Goal: Task Accomplishment & Management: Manage account settings

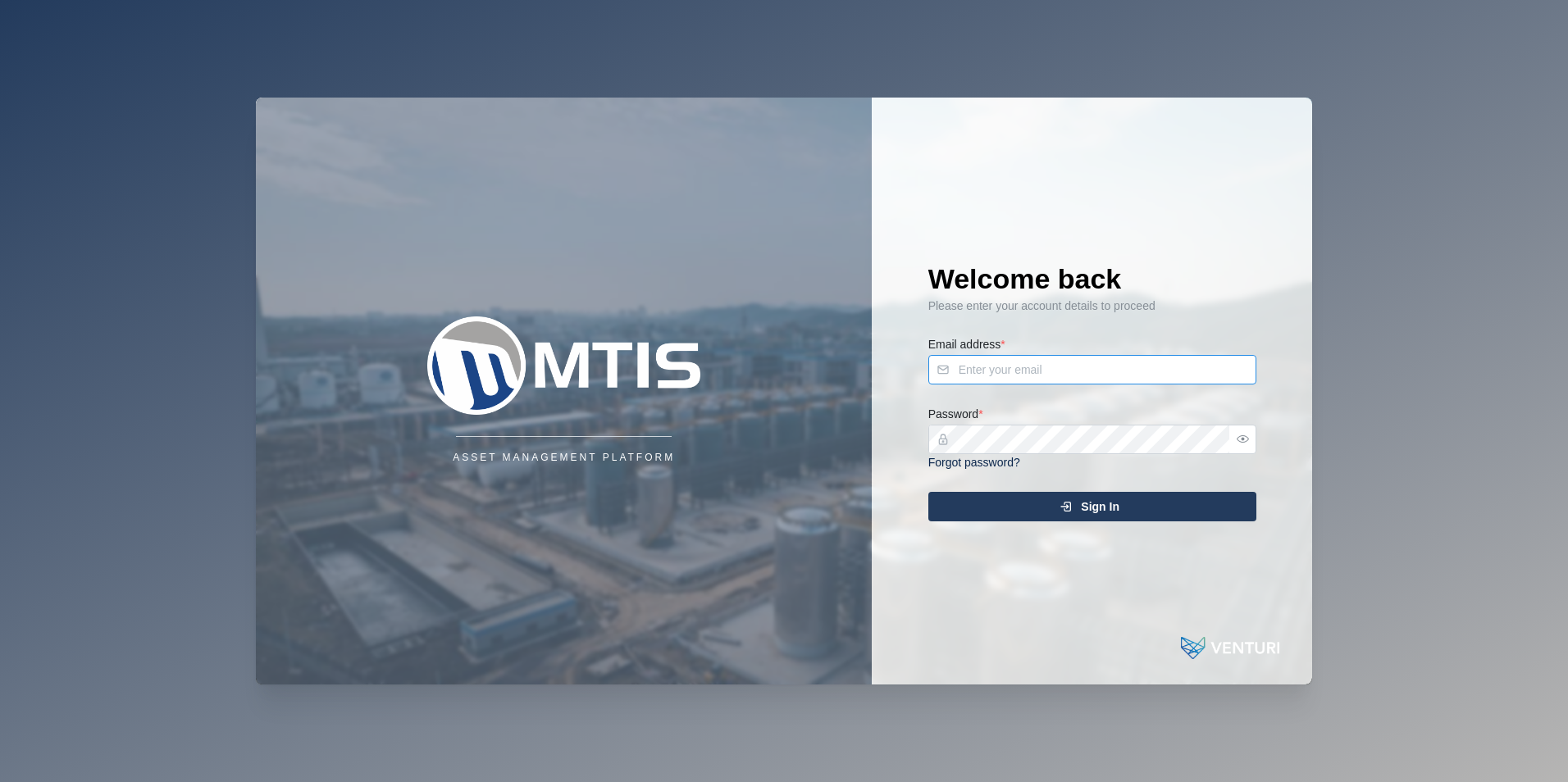
type input "shehan.simen@venturi.io"
click at [1070, 508] on icon "submit" at bounding box center [1066, 506] width 13 height 13
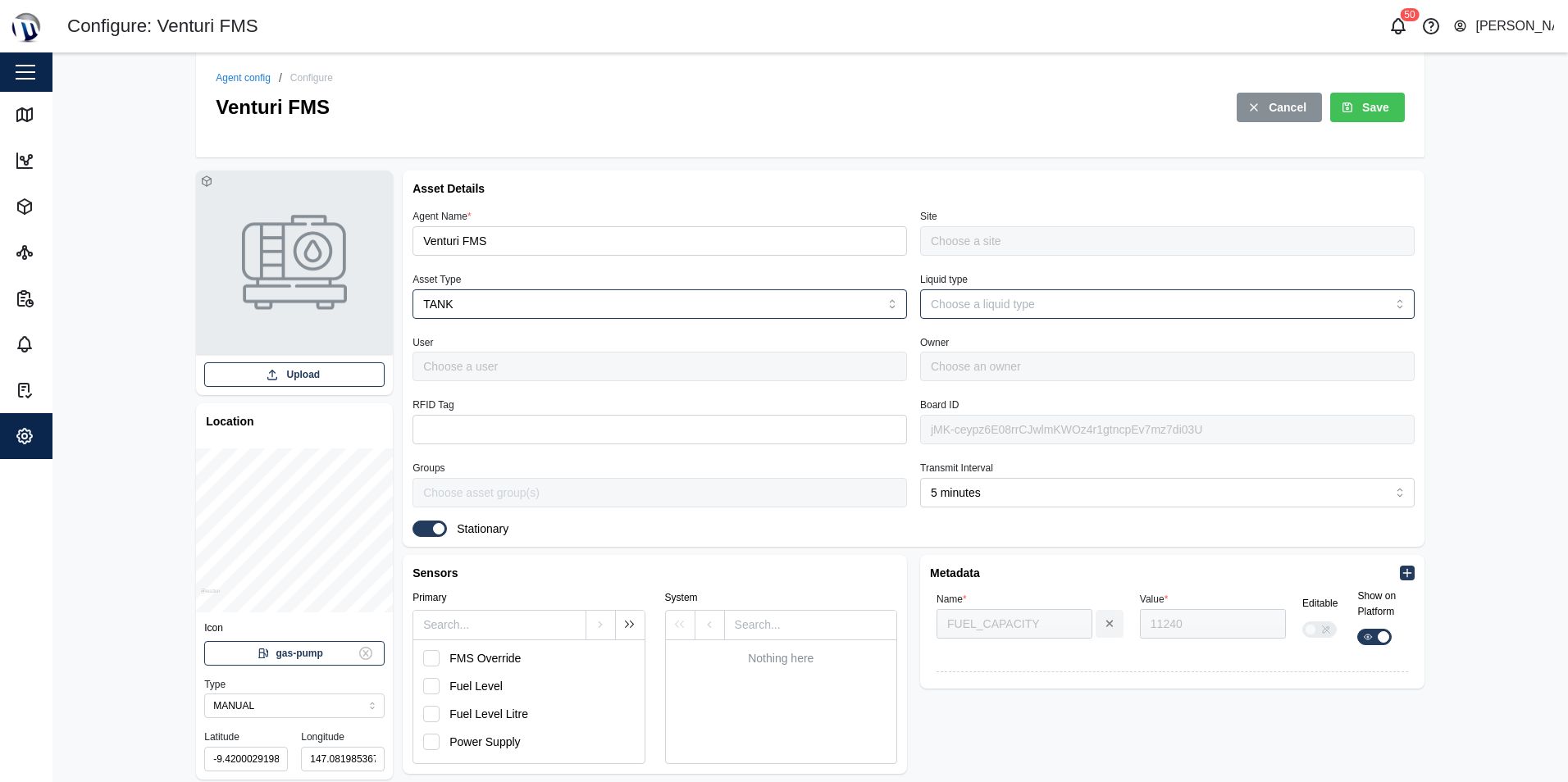
type input "MTIS PNG - Office Level 1"
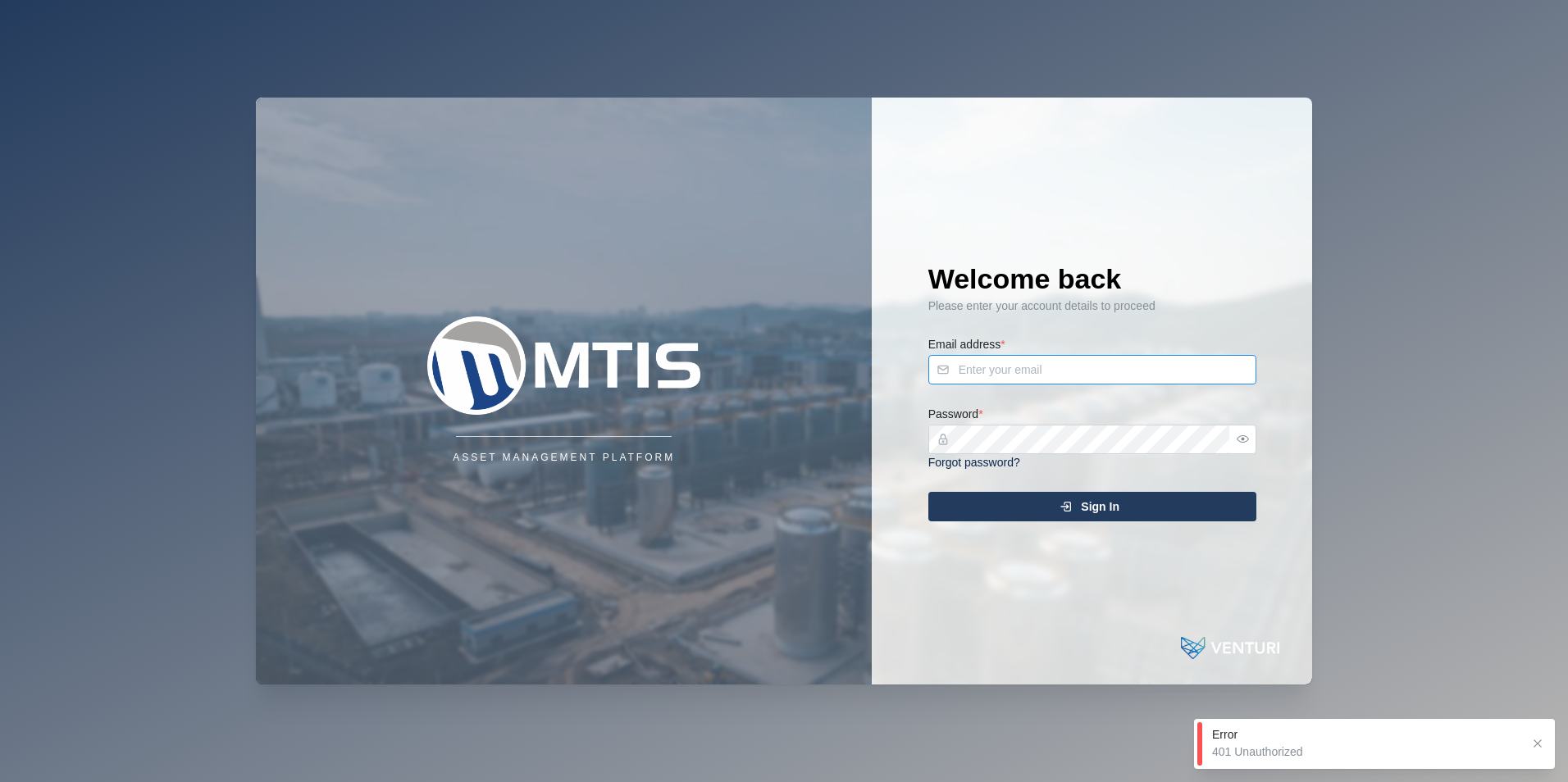
type input "[EMAIL_ADDRESS][DOMAIN_NAME]"
click at [1168, 298] on div "Please enter your account details to proceed" at bounding box center [1092, 307] width 328 height 18
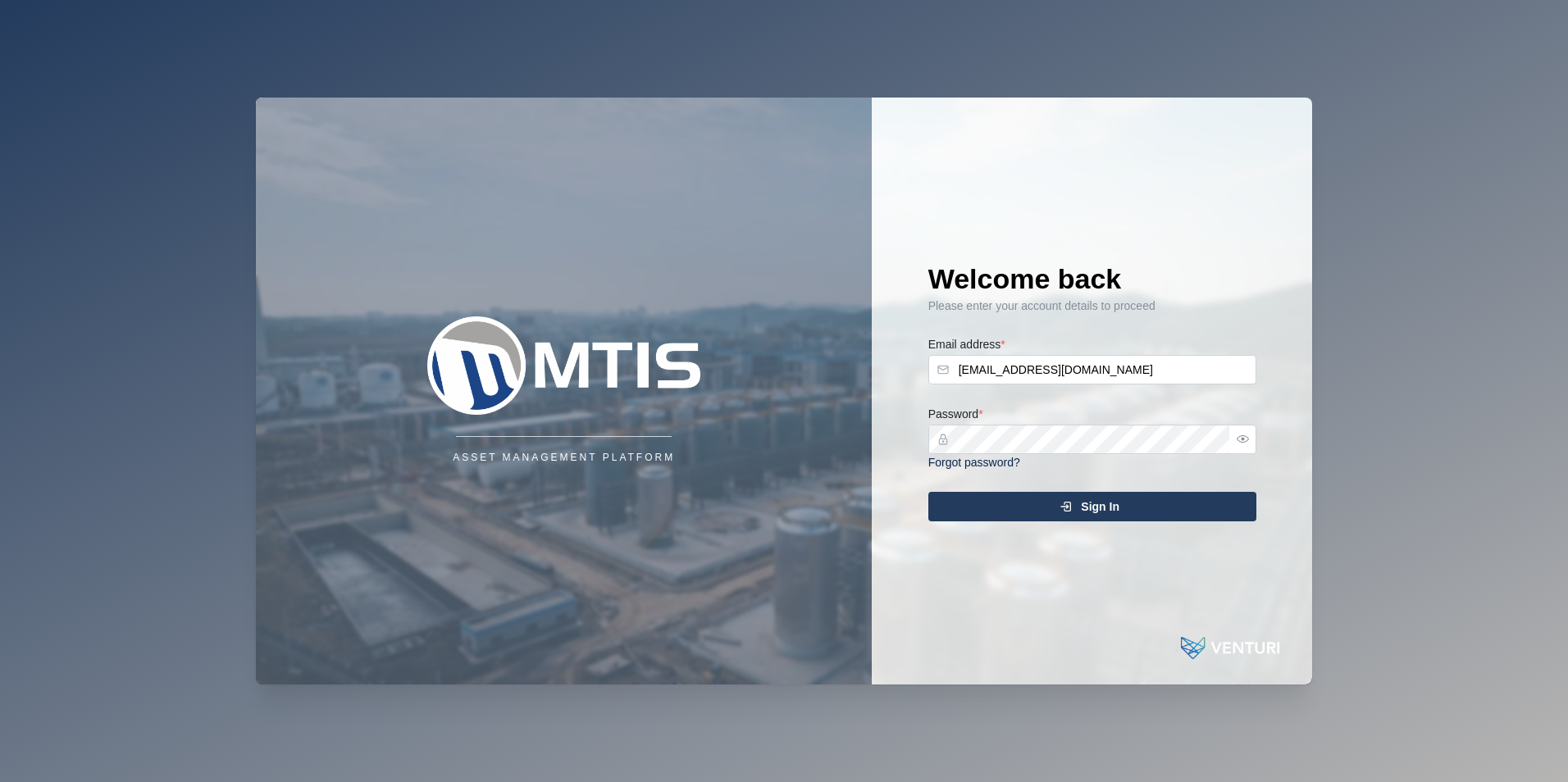
click at [1073, 514] on div "Sign In" at bounding box center [1089, 506] width 302 height 28
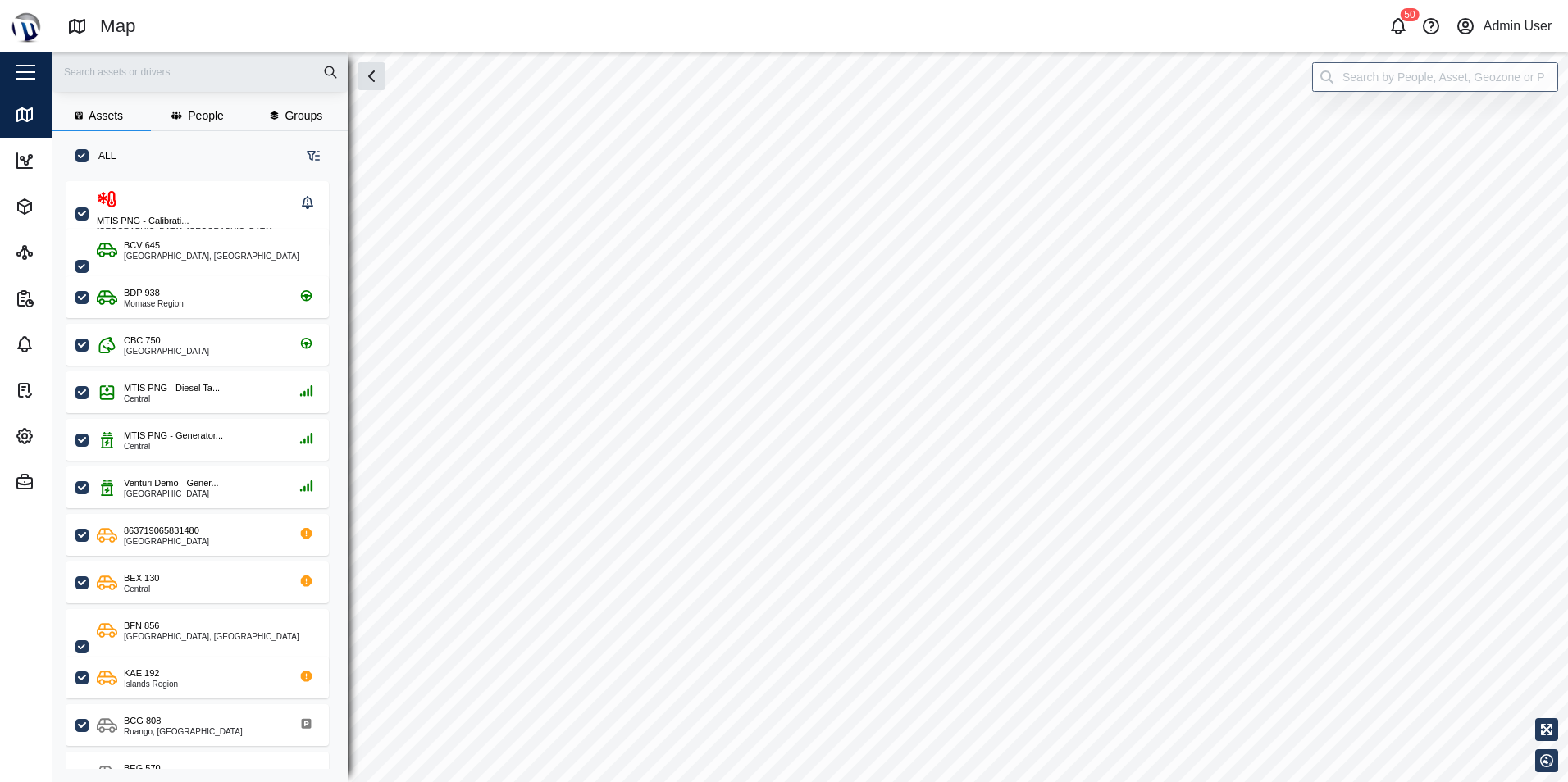
scroll to position [582, 257]
checkbox input "true"
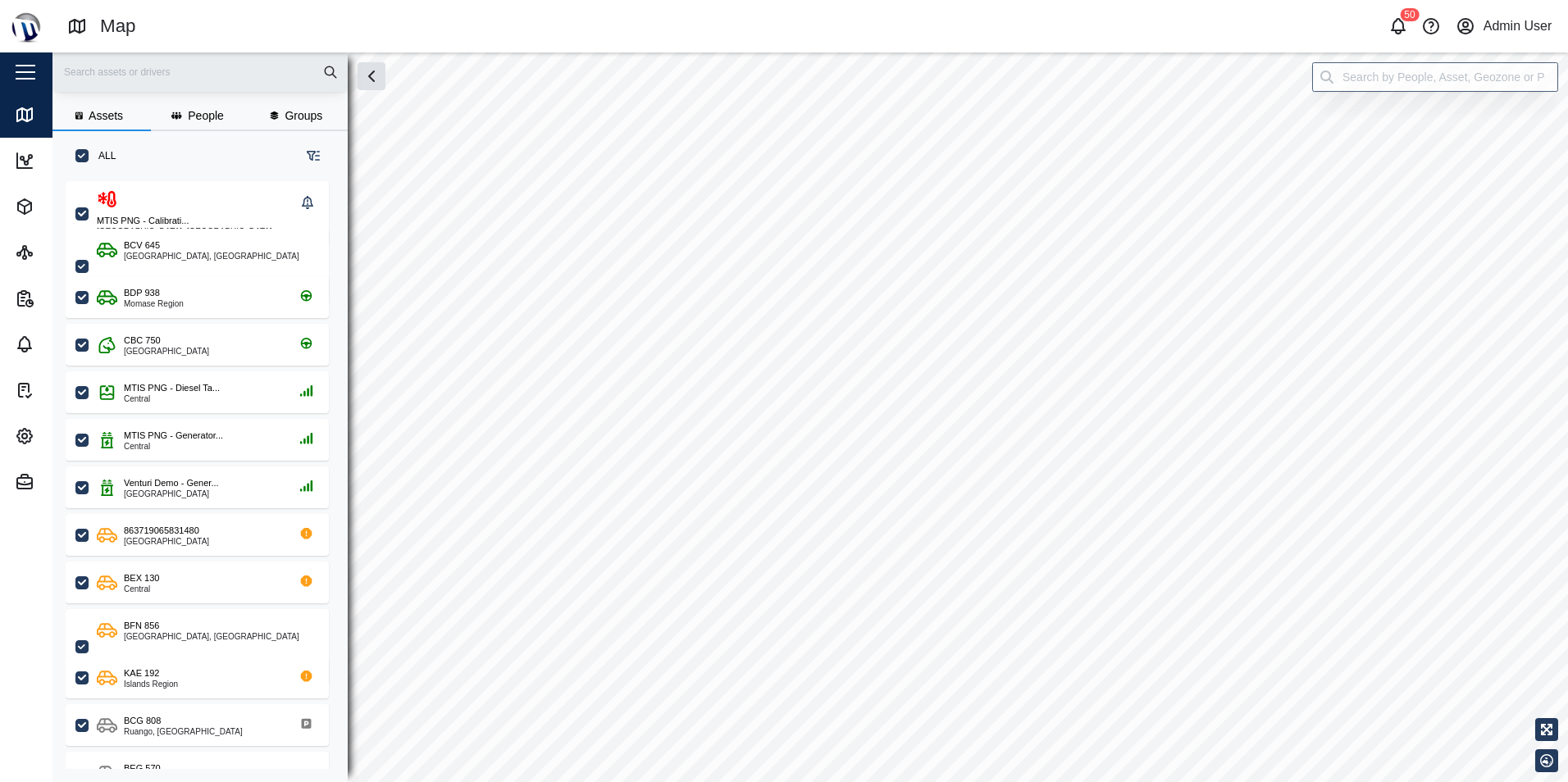
checkbox input "true"
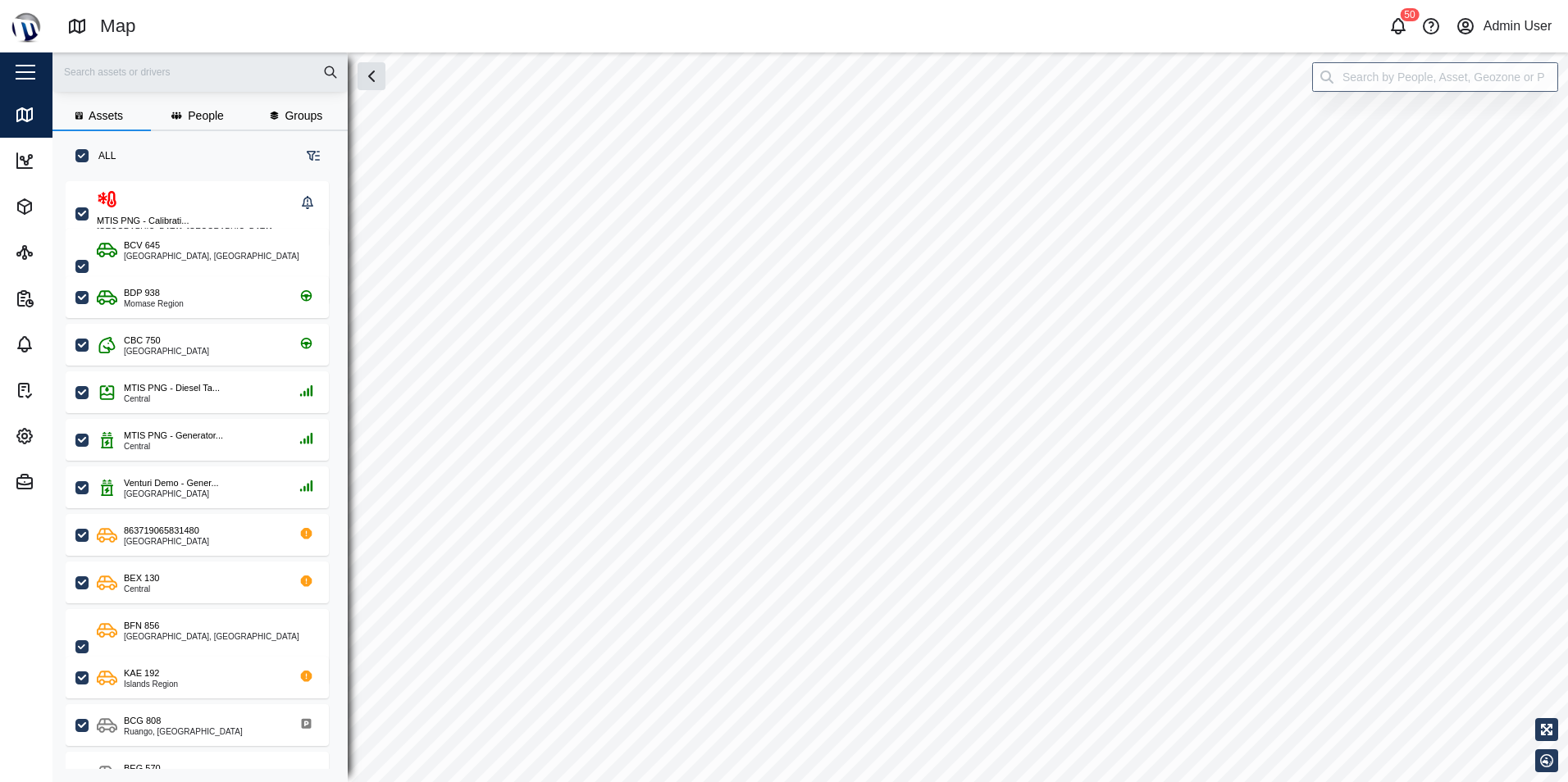
checkbox input "true"
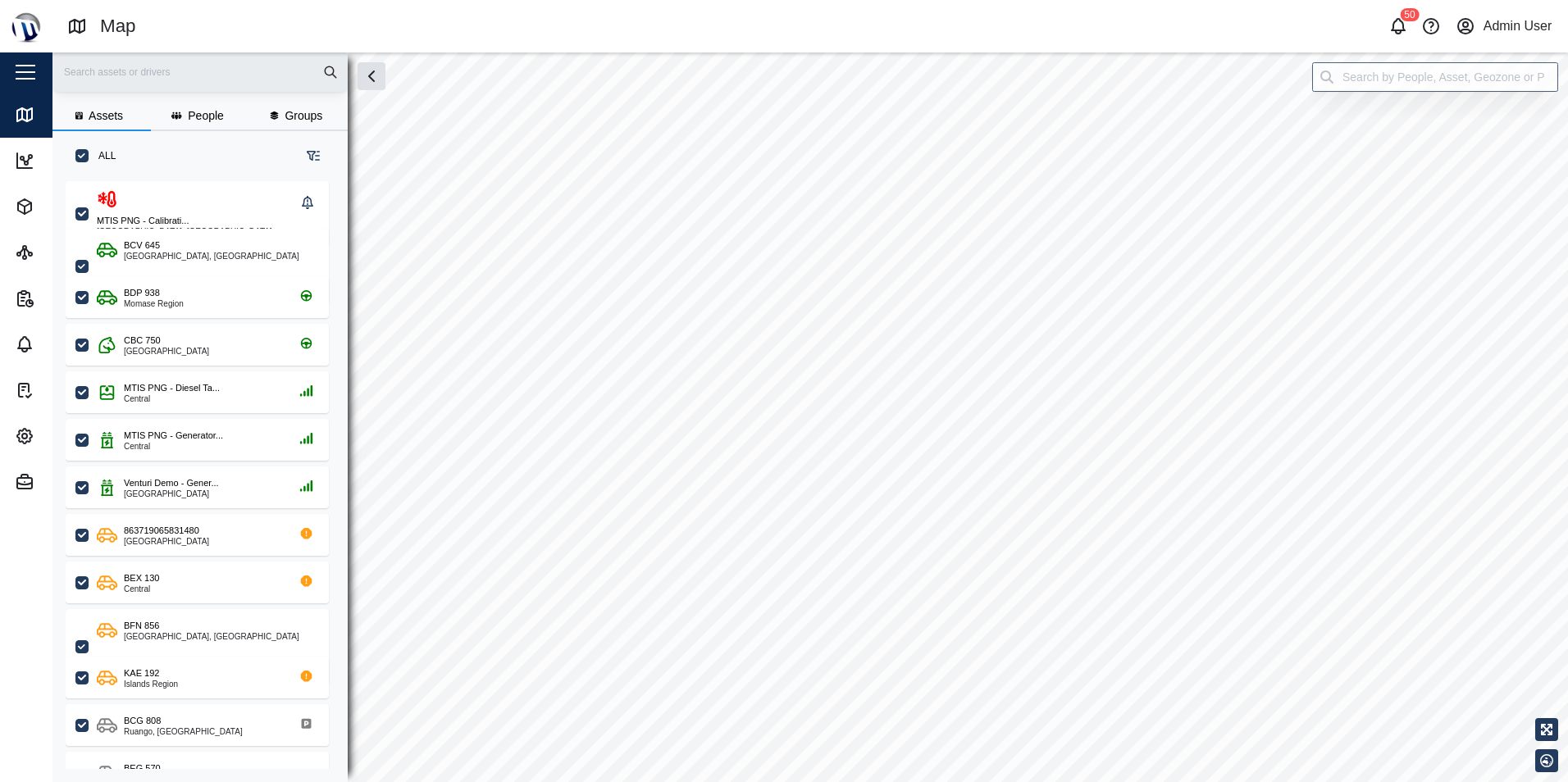
checkbox input "true"
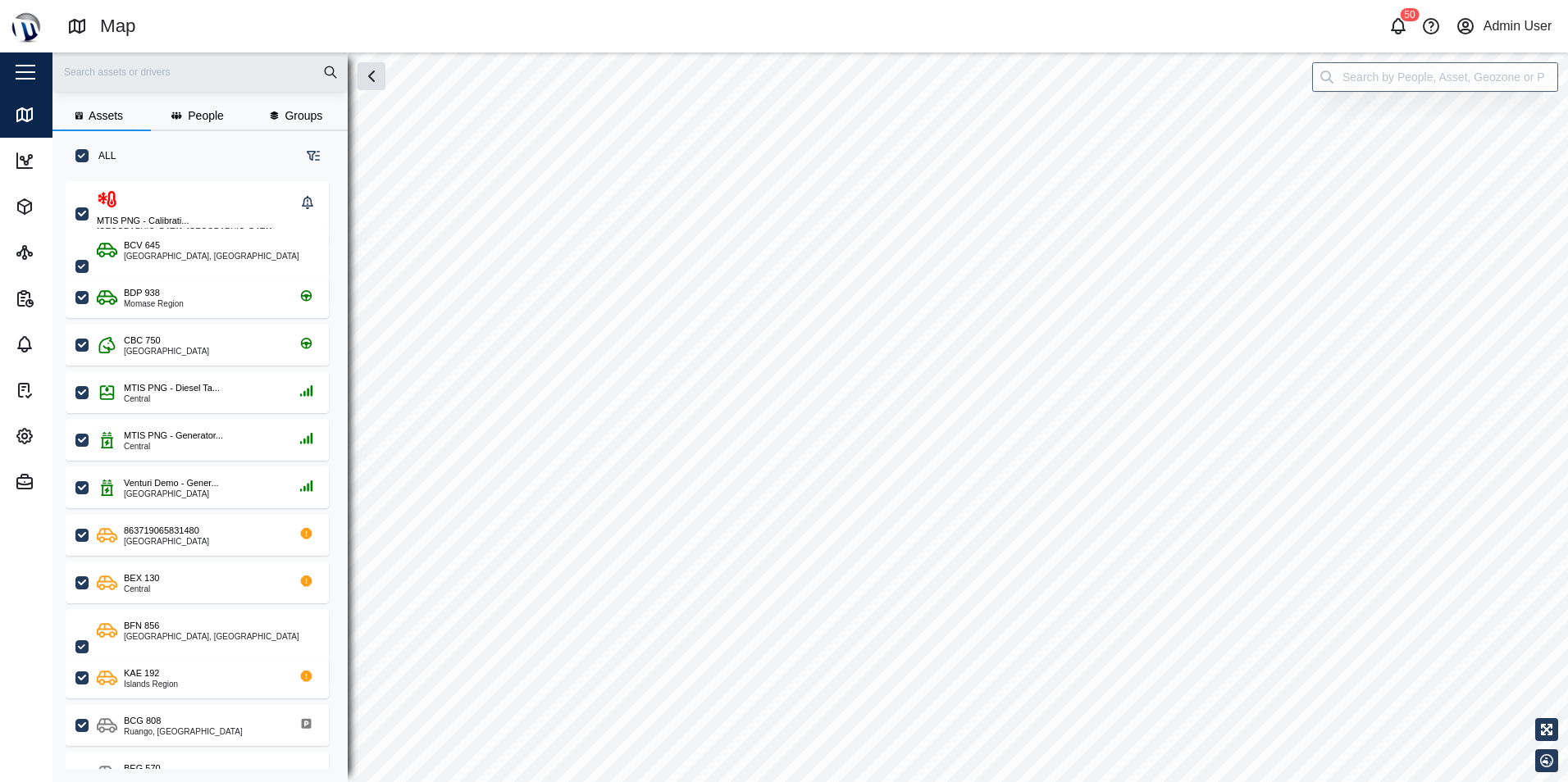
checkbox input "true"
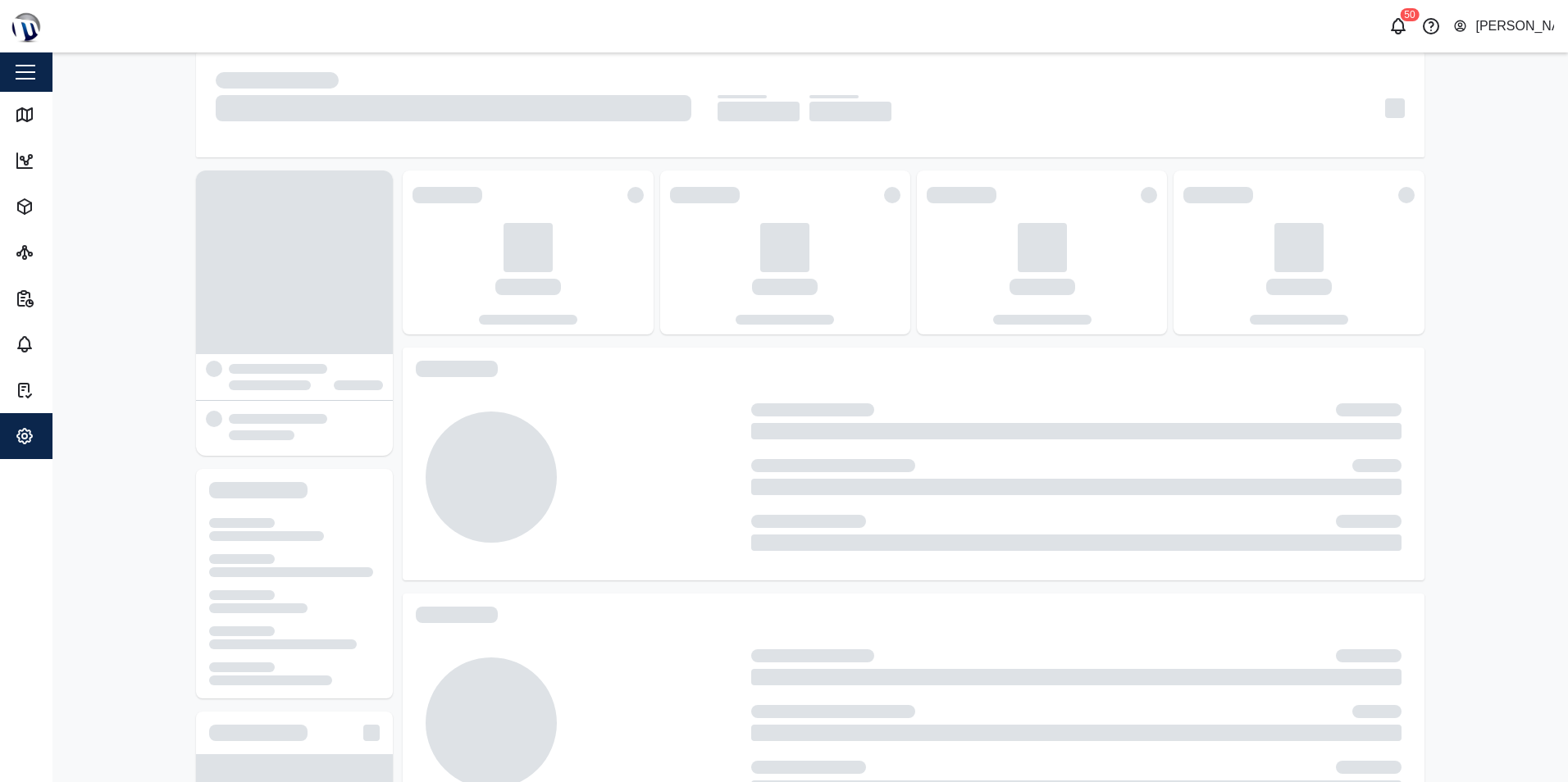
click at [1509, 116] on div at bounding box center [810, 418] width 1515 height 730
click at [1512, 31] on div "Shehan Simen" at bounding box center [1515, 26] width 79 height 21
click at [1427, 98] on div "Sign Out" at bounding box center [1453, 106] width 177 height 20
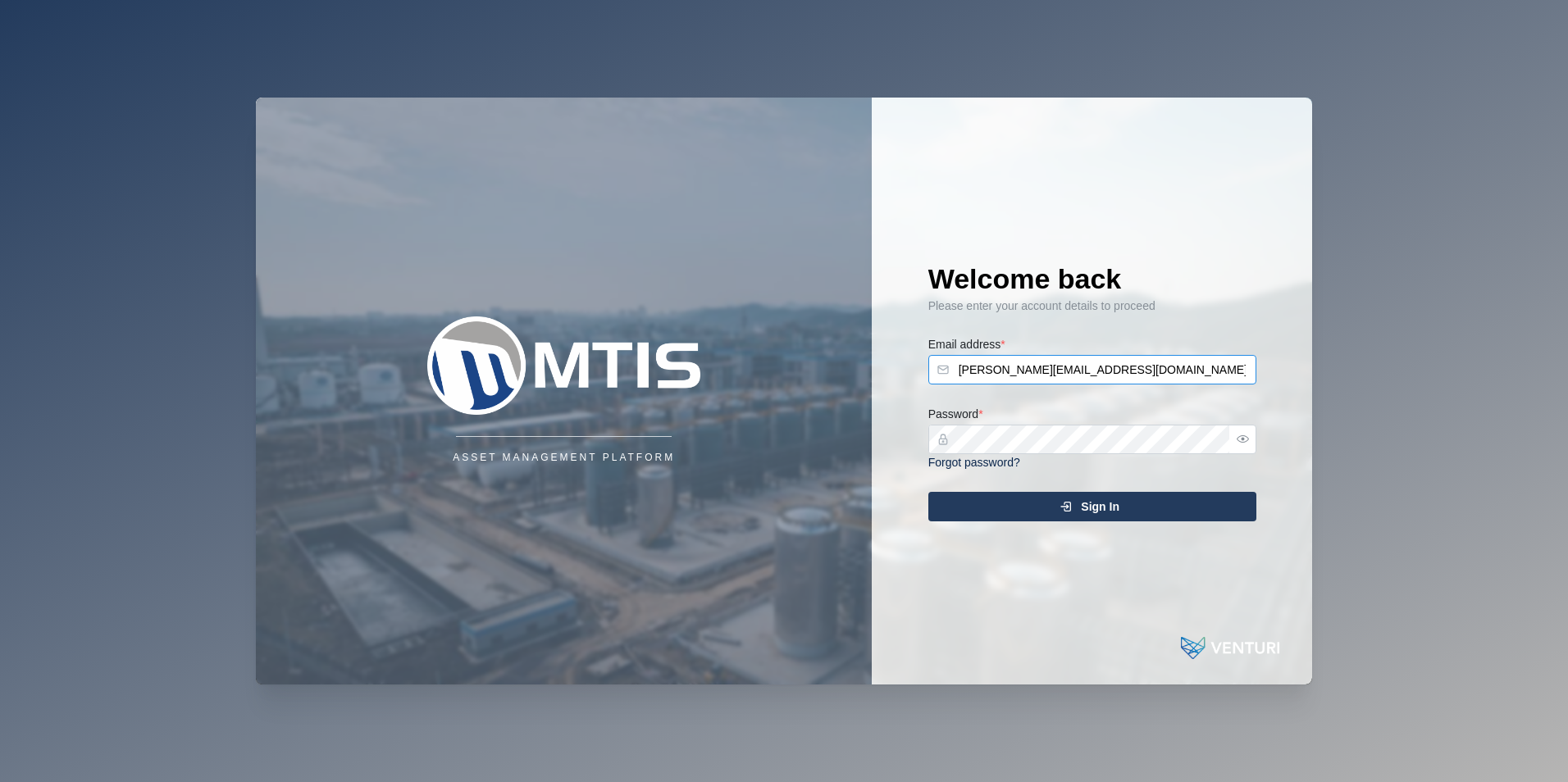
click at [1024, 384] on input "shehan.simen@venturi.io" at bounding box center [1092, 370] width 328 height 30
type input "[EMAIL_ADDRESS][DOMAIN_NAME]"
click at [1105, 497] on span "Sign In" at bounding box center [1100, 506] width 38 height 28
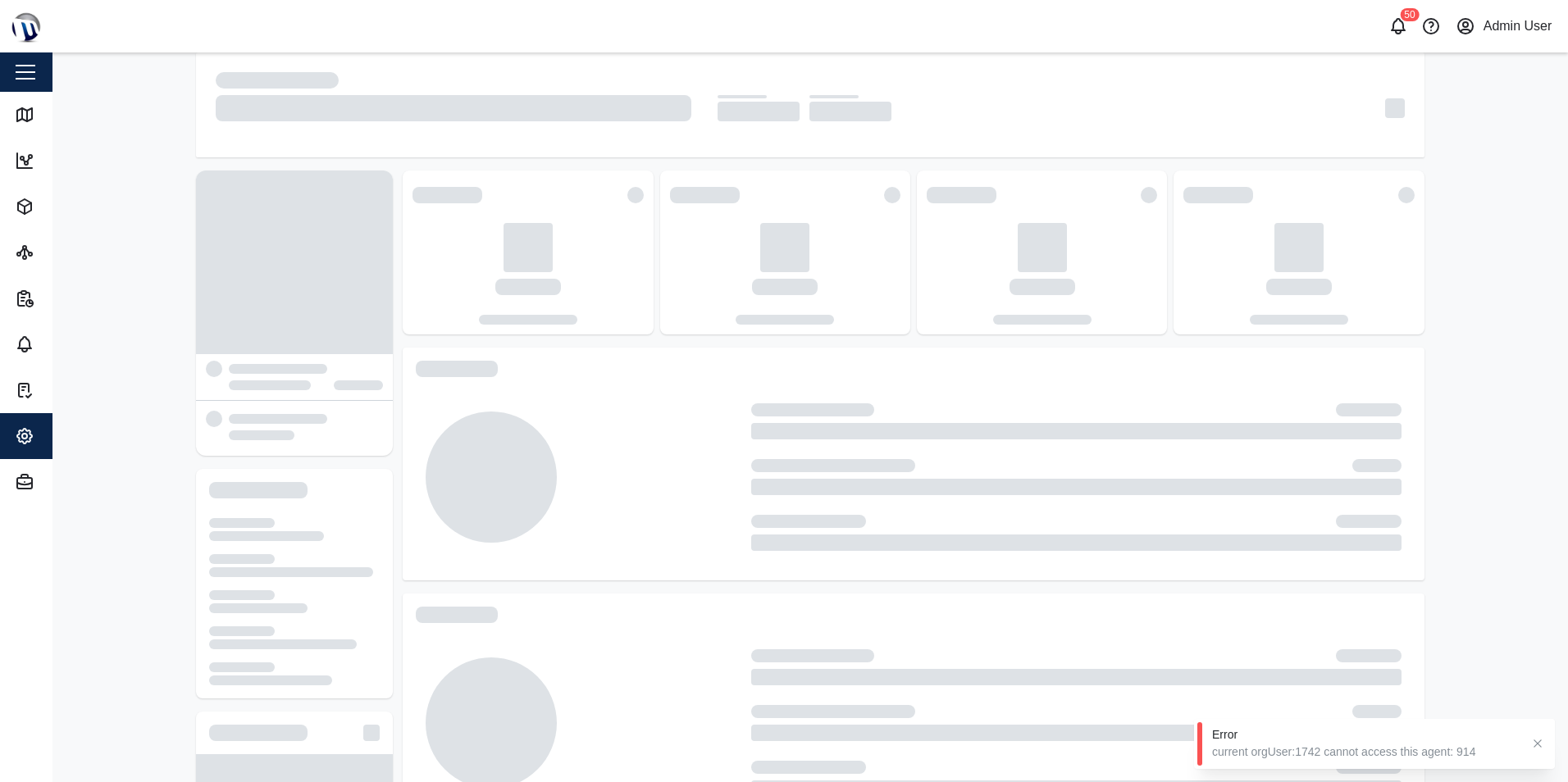
click at [1536, 745] on icon "button" at bounding box center [1538, 744] width 13 height 13
click at [1534, 34] on div "Admin User" at bounding box center [1518, 26] width 69 height 21
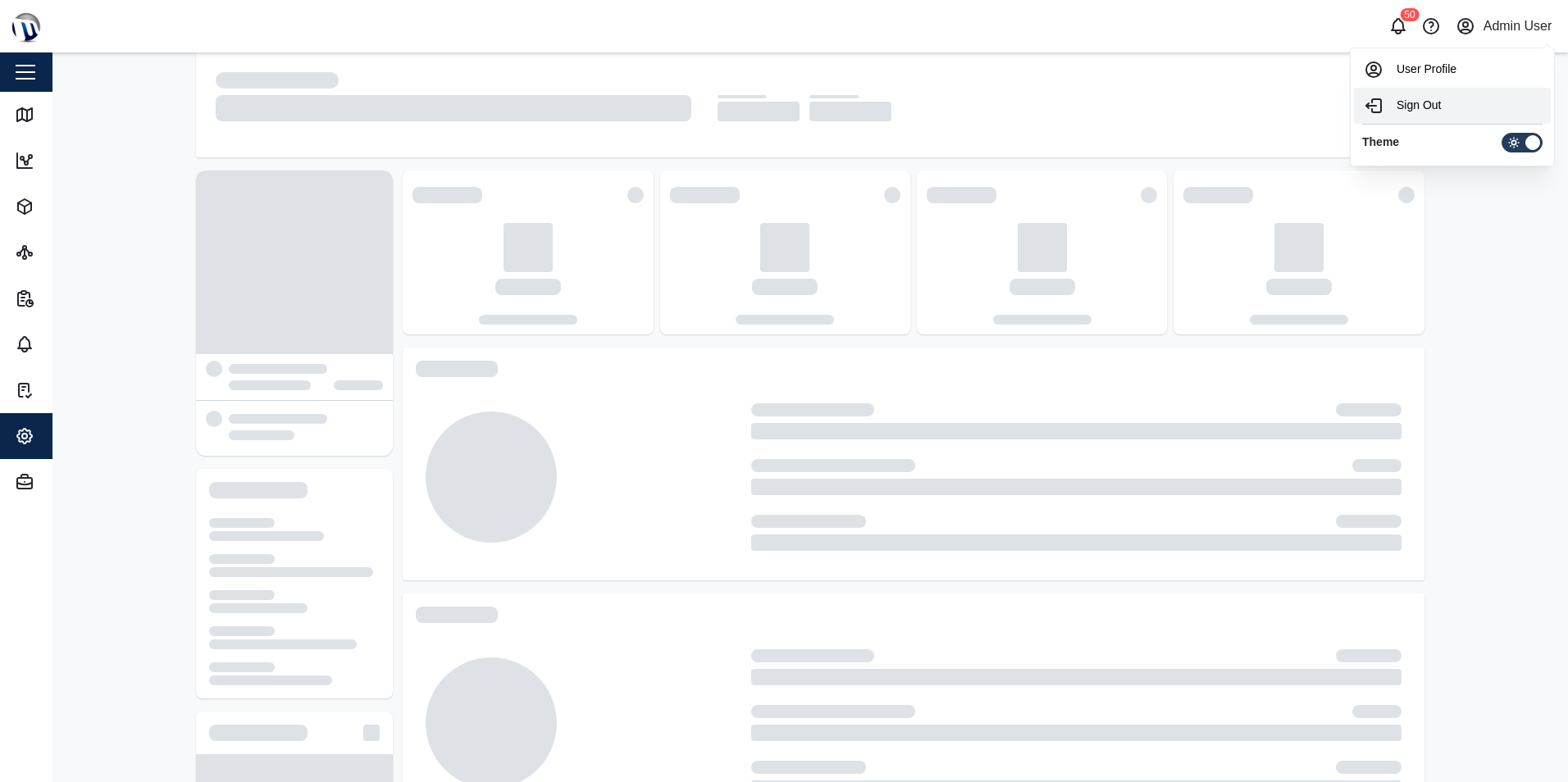
click at [1461, 110] on div "Sign Out" at bounding box center [1453, 106] width 177 height 20
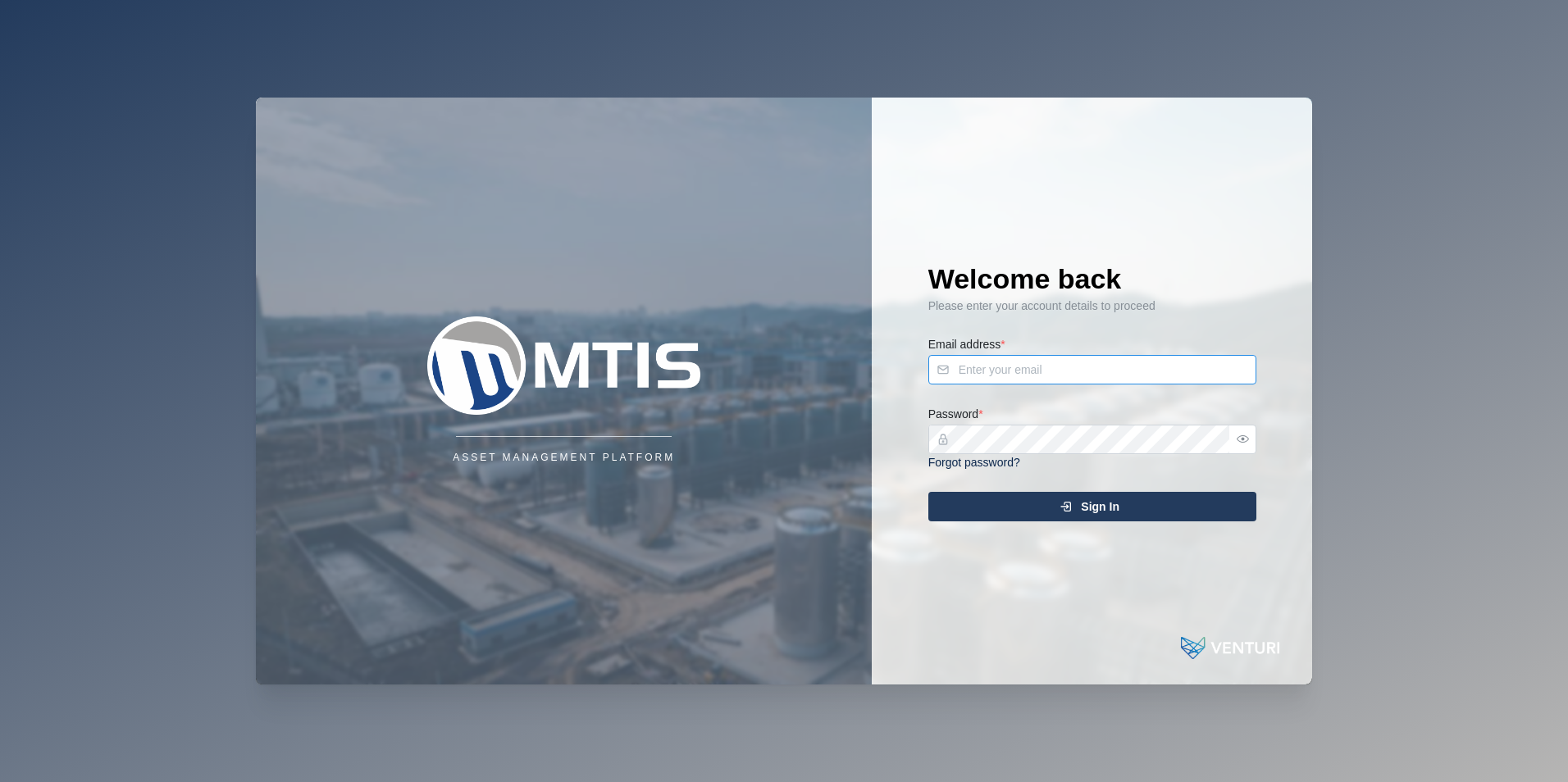
type input "[EMAIL_ADDRESS][DOMAIN_NAME]"
